Goal: Book appointment/travel/reservation

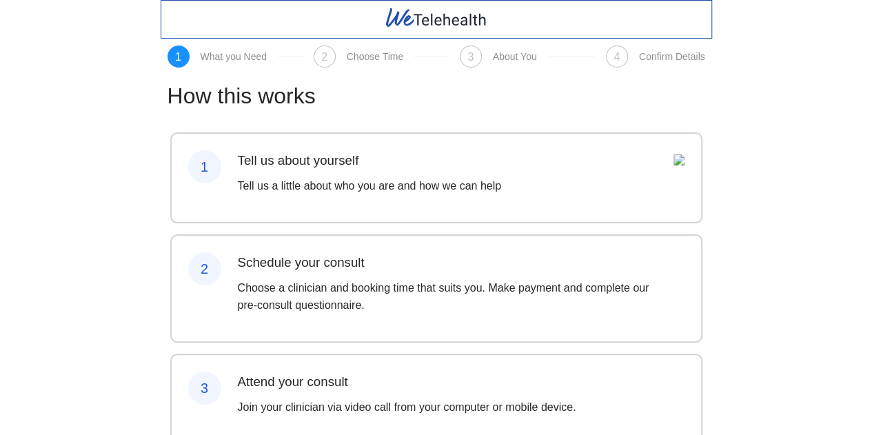
click at [292, 184] on p "Tell us a little about who you are and how we can help" at bounding box center [369, 185] width 263 height 17
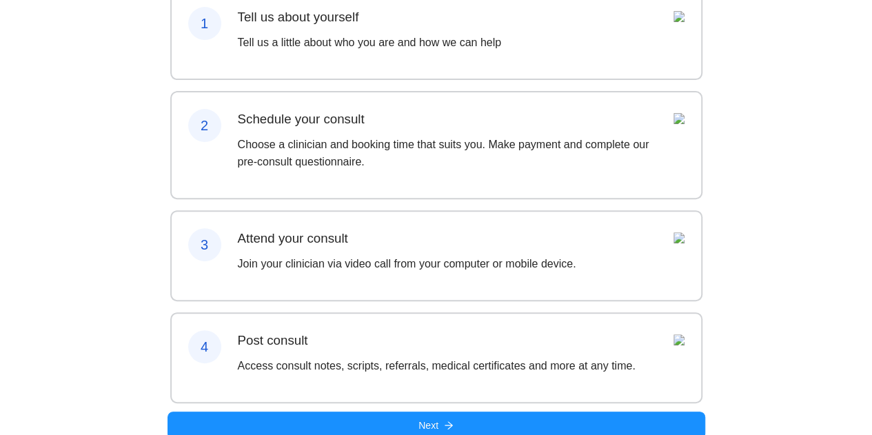
scroll to position [204, 0]
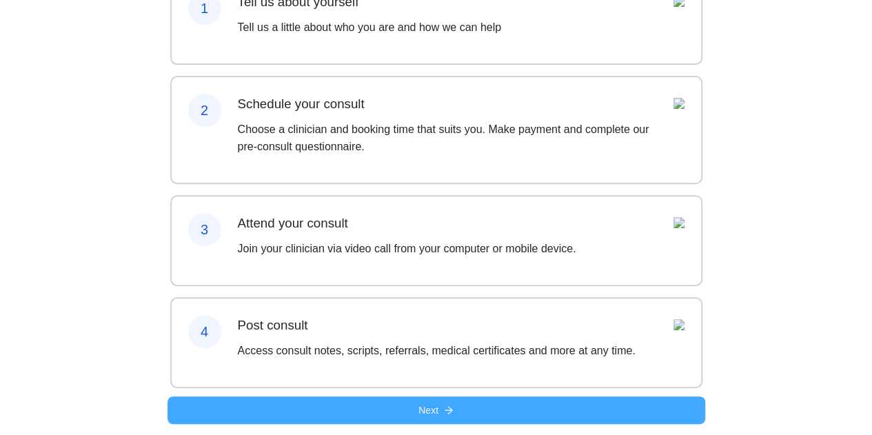
click at [535, 417] on button "Next" at bounding box center [436, 410] width 538 height 28
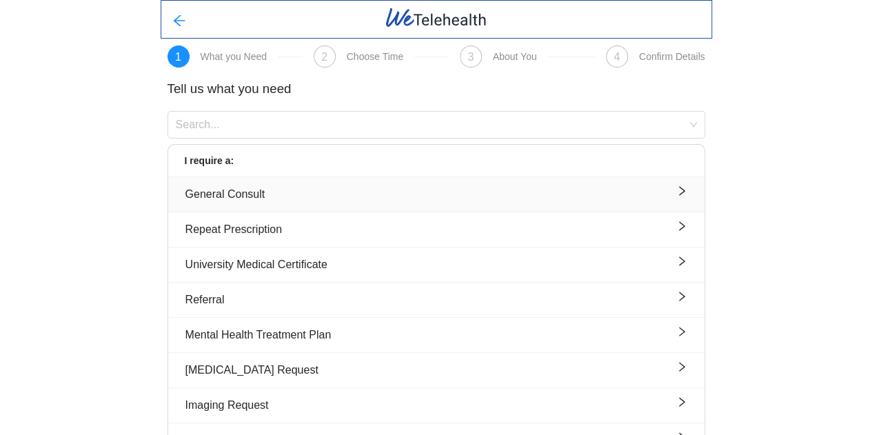
click at [285, 196] on div "General Consult" at bounding box center [436, 193] width 502 height 17
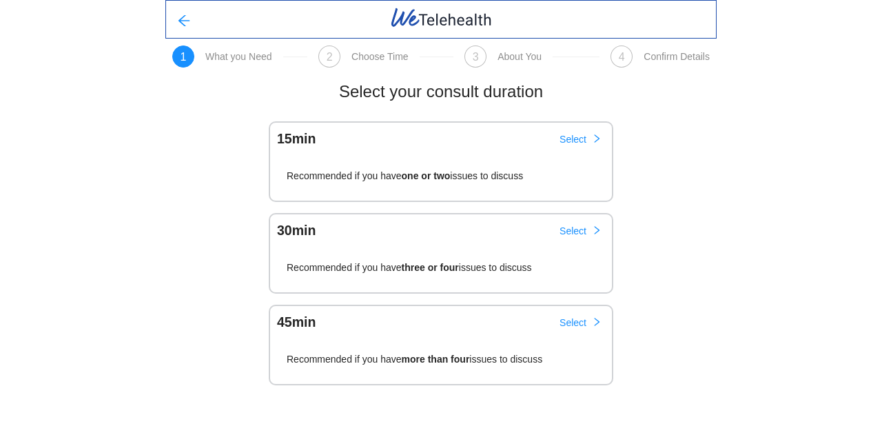
click at [507, 184] on span "Recommended if you have one or two issues to discuss" at bounding box center [405, 178] width 236 height 17
click at [591, 136] on button "Select" at bounding box center [581, 139] width 64 height 22
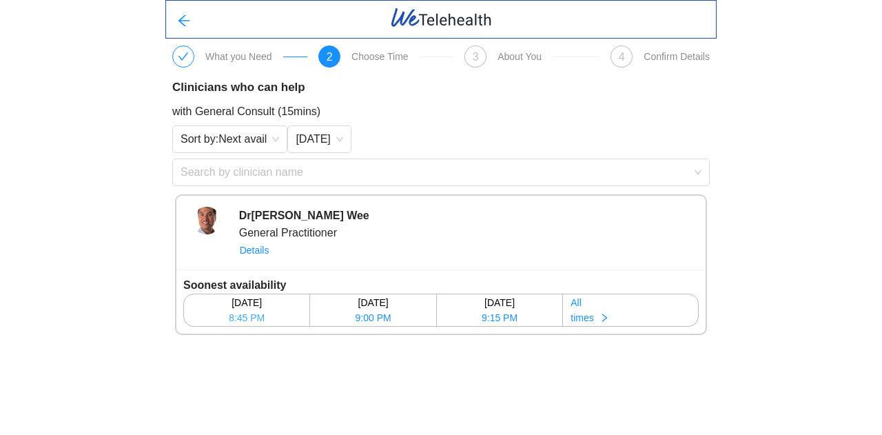
click at [256, 316] on span "8:45 PM" at bounding box center [247, 317] width 36 height 15
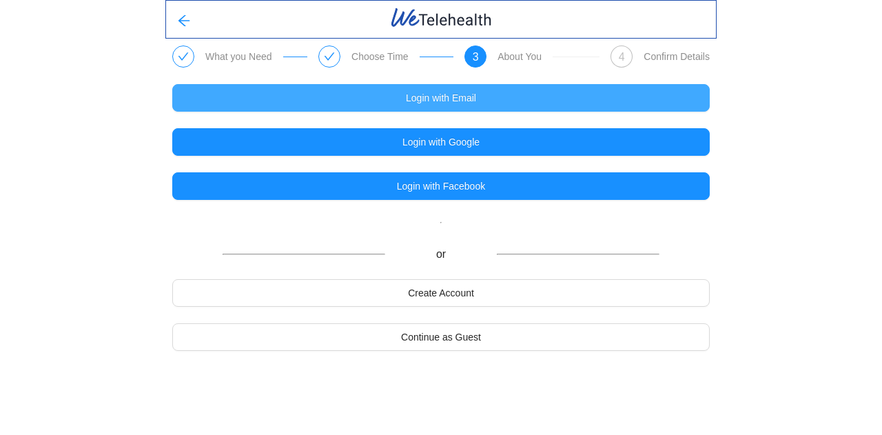
click at [466, 97] on span "Login with Email" at bounding box center [441, 97] width 70 height 15
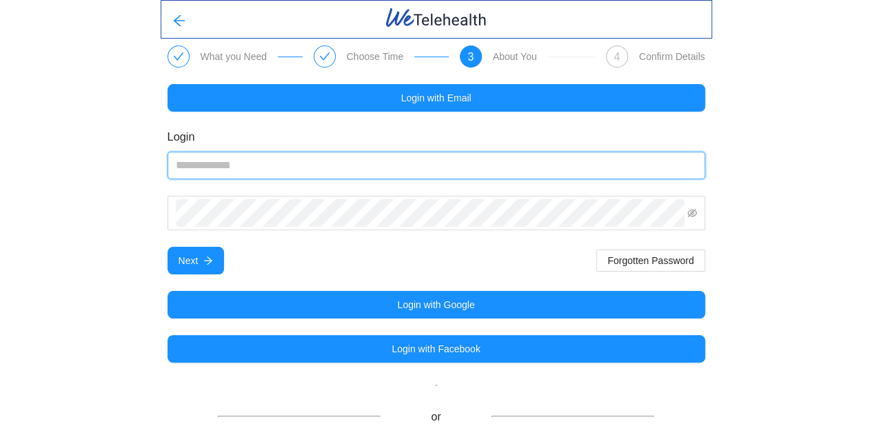
click at [395, 167] on input "email" at bounding box center [436, 166] width 538 height 28
